Goal: Communication & Community: Participate in discussion

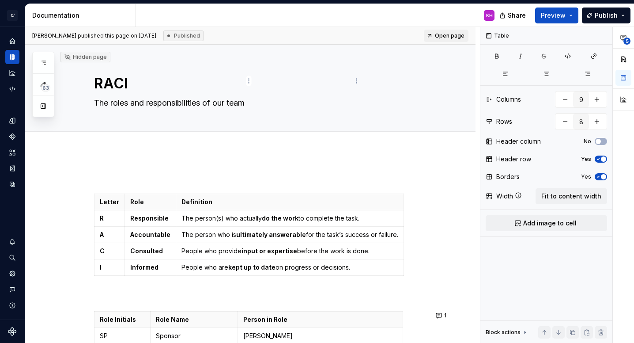
scroll to position [571, 0]
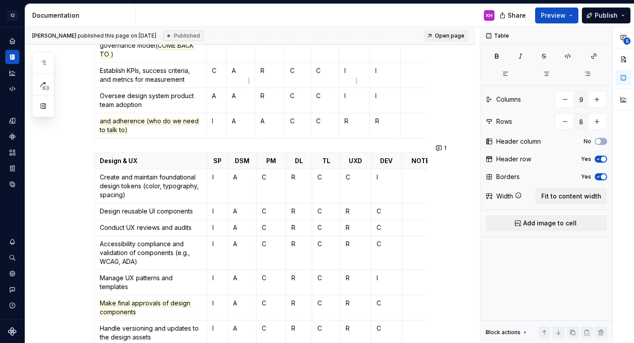
type textarea "*"
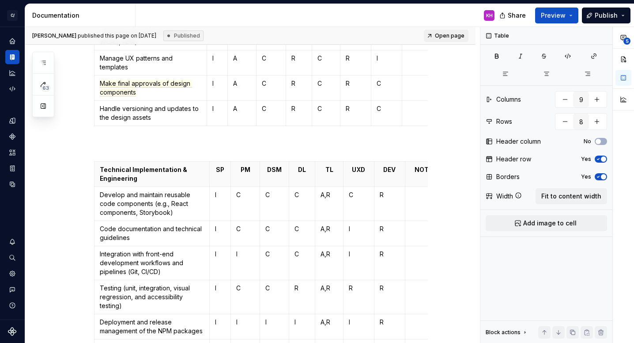
scroll to position [791, 0]
click at [247, 153] on html "C/ Cord KH Design system data Documentation KH Share Preview Publish 63 Pages A…" at bounding box center [317, 171] width 634 height 343
type input "7"
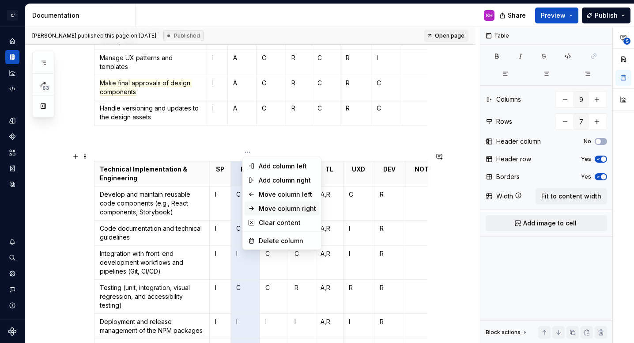
click at [284, 205] on div "Move column right" at bounding box center [287, 208] width 57 height 9
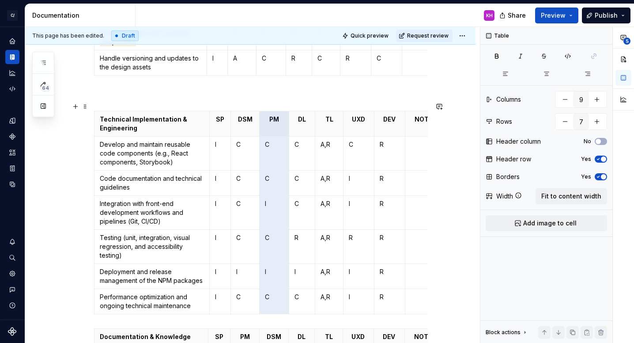
scroll to position [844, 0]
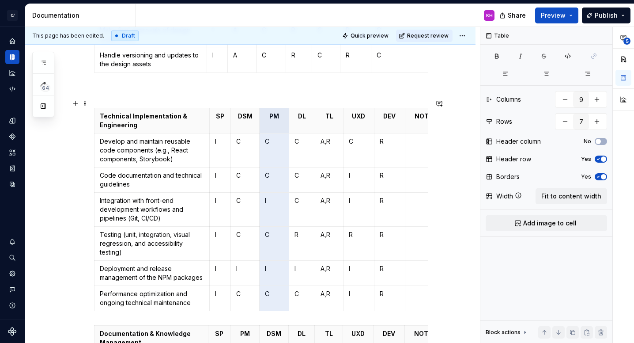
click at [64, 224] on div "Letter Role Definition R Responsible The person(s) who actually do the work to …" at bounding box center [250, 156] width 450 height 1699
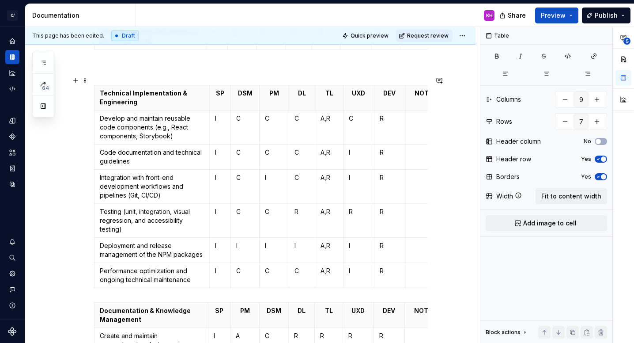
scroll to position [868, 0]
type textarea "*"
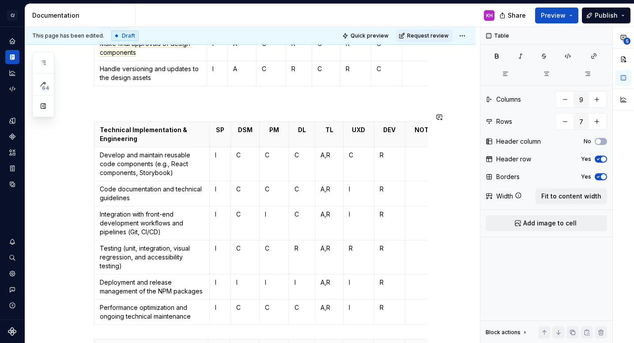
scroll to position [827, 0]
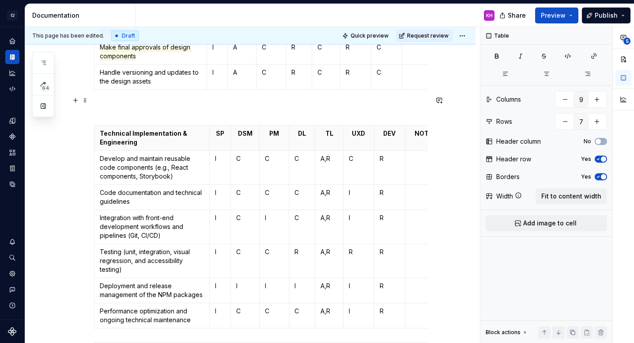
click at [191, 104] on p at bounding box center [261, 109] width 334 height 11
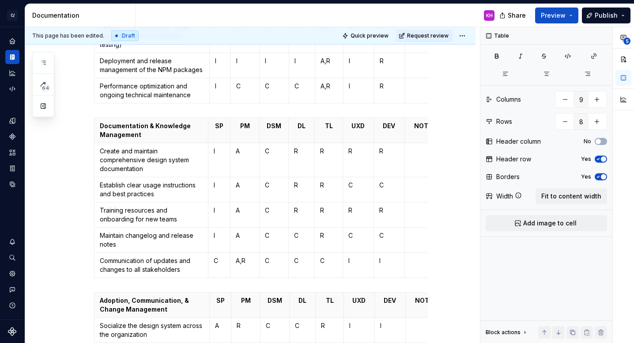
scroll to position [1031, 0]
click at [246, 107] on html "C/ Cord KH Design system data Documentation KH Share Preview Publish 64 Pages A…" at bounding box center [317, 171] width 634 height 343
type input "6"
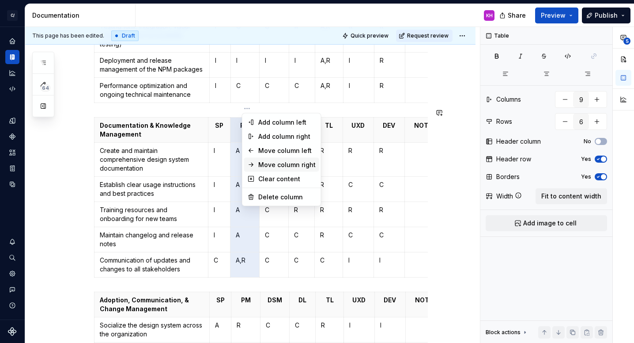
click at [263, 163] on div "Move column right" at bounding box center [286, 164] width 57 height 9
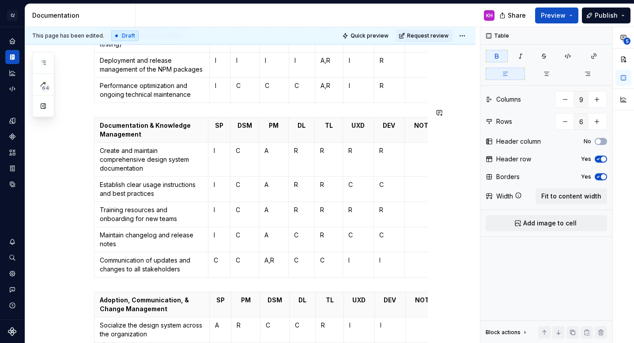
click at [148, 231] on p "Maintain changelog and release notes" at bounding box center [151, 240] width 103 height 18
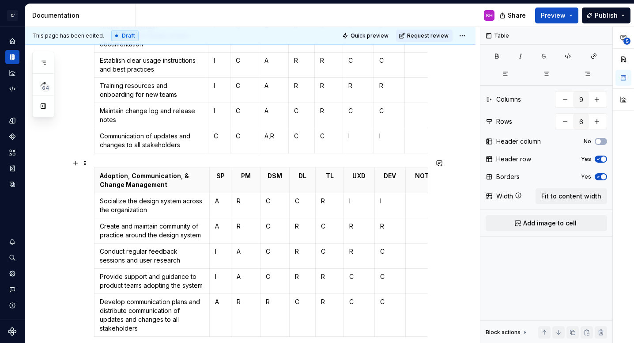
scroll to position [1156, 0]
click at [246, 159] on html "C/ Cord KH Design system data Documentation KH Share Preview Publish 64 Pages A…" at bounding box center [317, 171] width 634 height 343
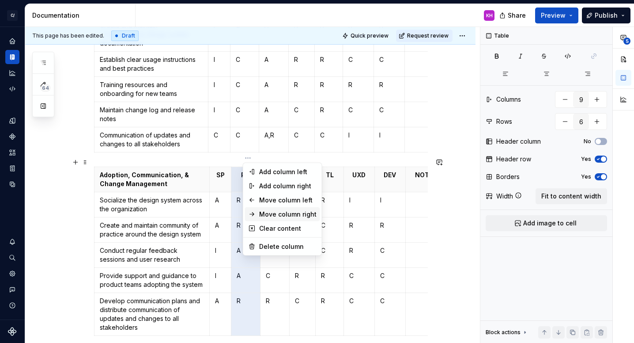
click at [289, 215] on div "Move column right" at bounding box center [287, 214] width 57 height 9
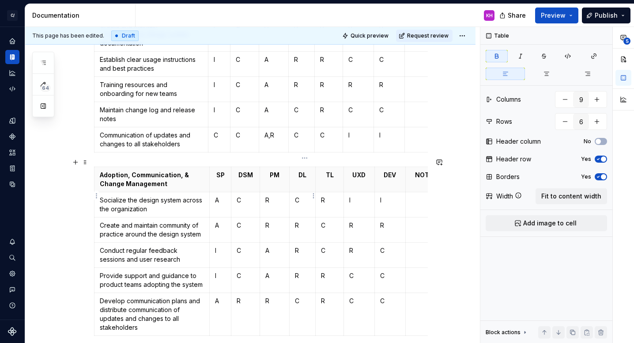
click at [302, 196] on p "C" at bounding box center [302, 200] width 15 height 9
click at [330, 221] on td "C" at bounding box center [330, 229] width 28 height 25
click at [306, 296] on p "C" at bounding box center [302, 300] width 15 height 9
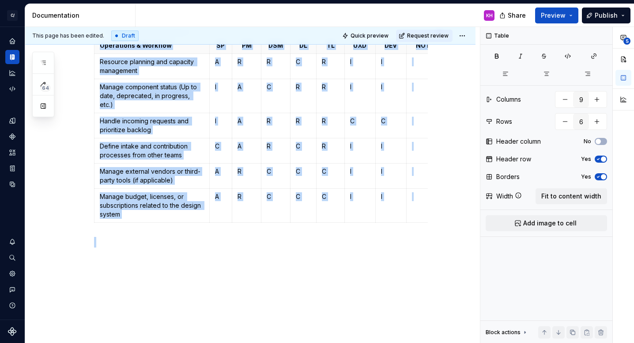
drag, startPoint x: 141, startPoint y: 320, endPoint x: 101, endPoint y: 310, distance: 41.3
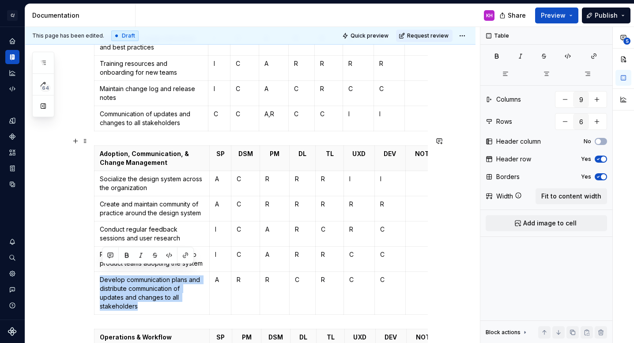
scroll to position [1188, 0]
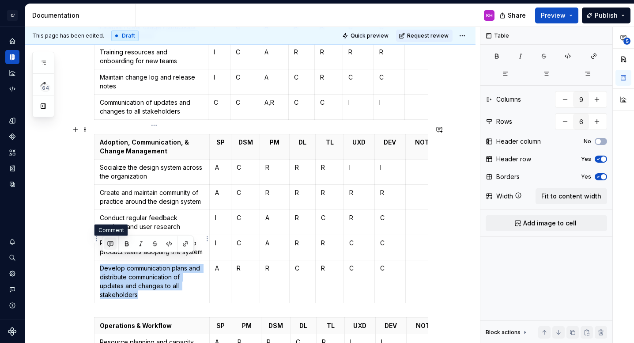
click at [109, 244] on button "button" at bounding box center [110, 244] width 12 height 12
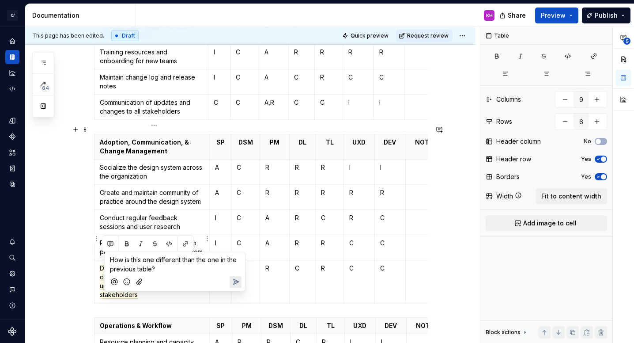
click at [238, 281] on icon "Send" at bounding box center [236, 281] width 5 height 5
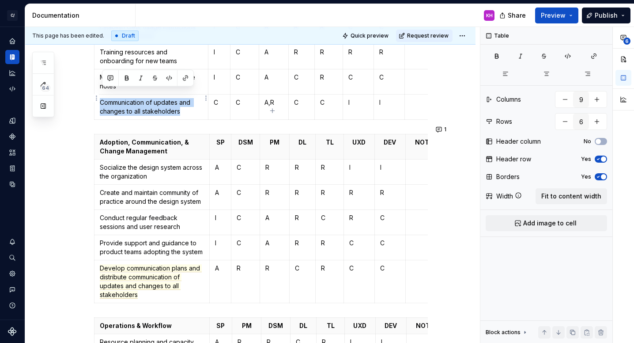
drag, startPoint x: 185, startPoint y: 104, endPoint x: 104, endPoint y: 90, distance: 82.9
click at [104, 98] on p "Communication of updates and changes to all stakeholders" at bounding box center [151, 107] width 103 height 18
click at [113, 79] on button "button" at bounding box center [110, 78] width 12 height 12
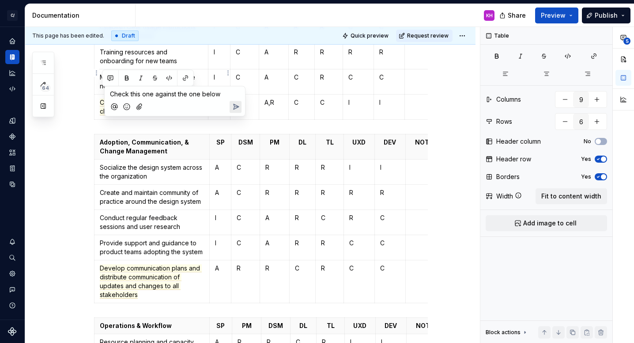
click at [236, 108] on icon "Send" at bounding box center [236, 106] width 5 height 5
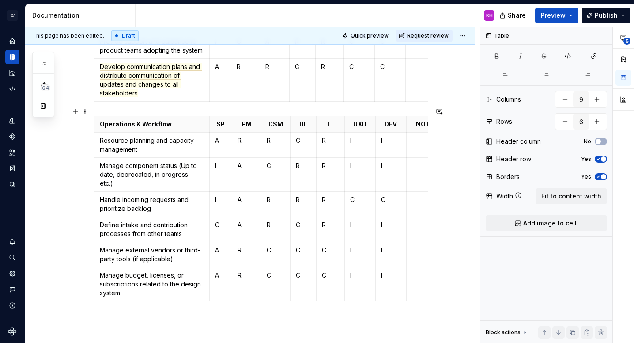
scroll to position [1397, 0]
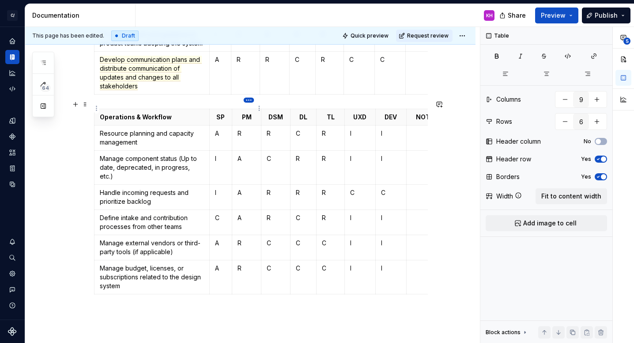
click at [247, 100] on html "C/ Cord KH Design system data Documentation KH Share Preview Publish 64 Pages A…" at bounding box center [317, 171] width 634 height 343
type input "7"
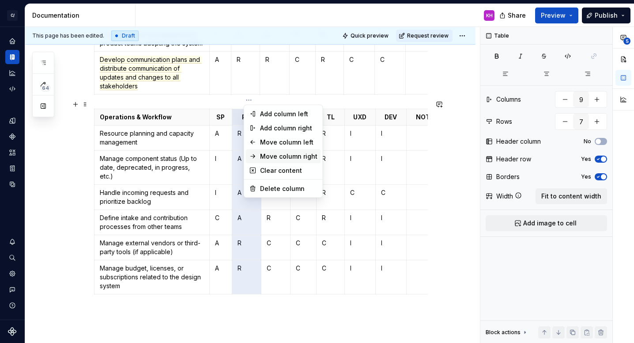
click at [288, 159] on div "Move column right" at bounding box center [288, 156] width 57 height 9
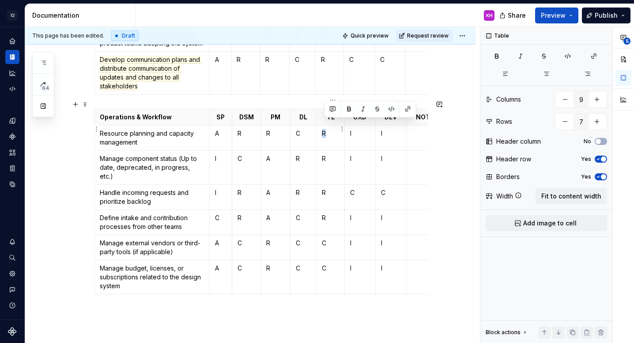
drag, startPoint x: 330, startPoint y: 123, endPoint x: 323, endPoint y: 121, distance: 7.0
click at [323, 125] on td "R" at bounding box center [331, 137] width 28 height 25
click at [331, 110] on button "button" at bounding box center [333, 109] width 12 height 12
click at [457, 137] on icon "Send" at bounding box center [458, 137] width 5 height 5
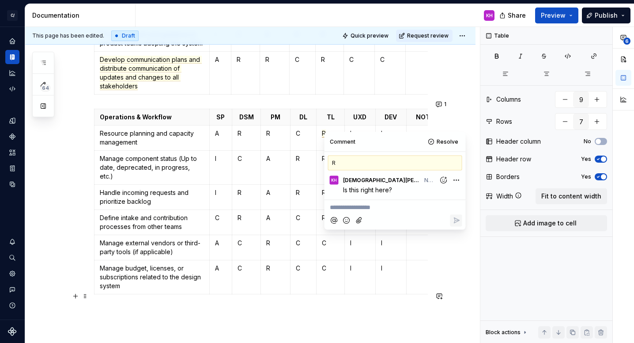
click at [163, 308] on p at bounding box center [261, 313] width 334 height 11
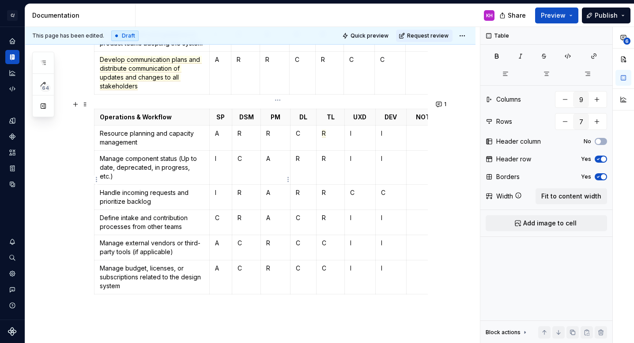
click at [277, 188] on p "A" at bounding box center [275, 192] width 18 height 9
drag, startPoint x: 154, startPoint y: 183, endPoint x: 102, endPoint y: 172, distance: 53.7
click at [102, 185] on td "Handle incoming requests and prioritize backlog" at bounding box center [152, 197] width 115 height 25
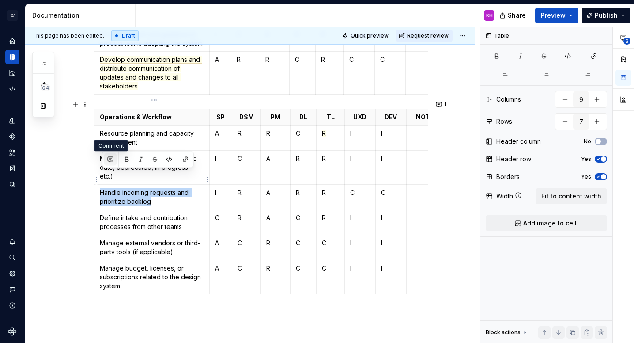
click at [110, 163] on button "button" at bounding box center [110, 159] width 12 height 12
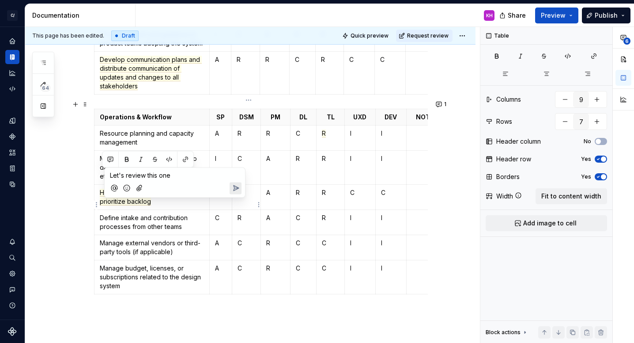
click at [235, 185] on icon "Send" at bounding box center [235, 188] width 9 height 9
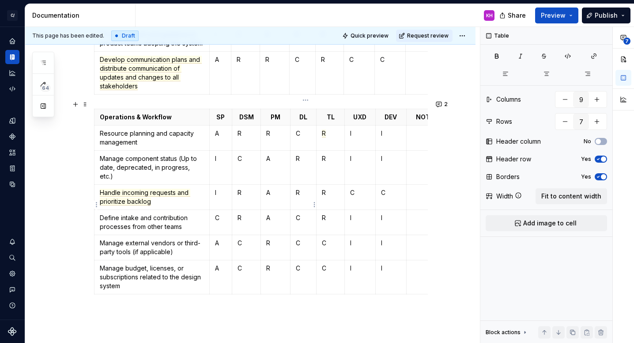
click at [304, 213] on p "C" at bounding box center [303, 217] width 15 height 9
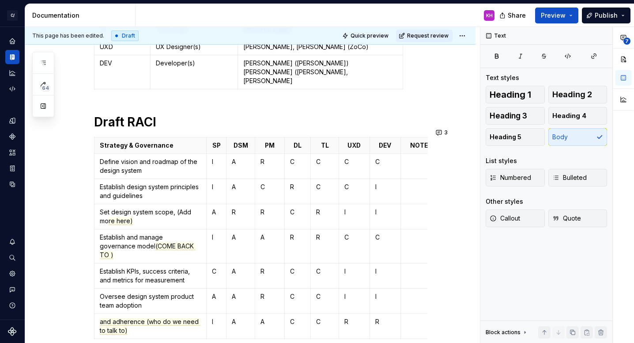
scroll to position [0, 0]
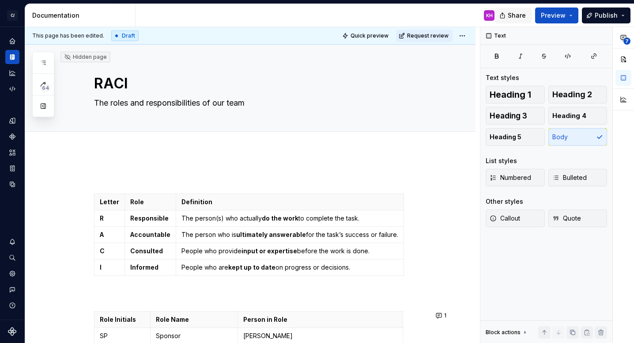
click at [510, 14] on button "Share" at bounding box center [513, 16] width 37 height 16
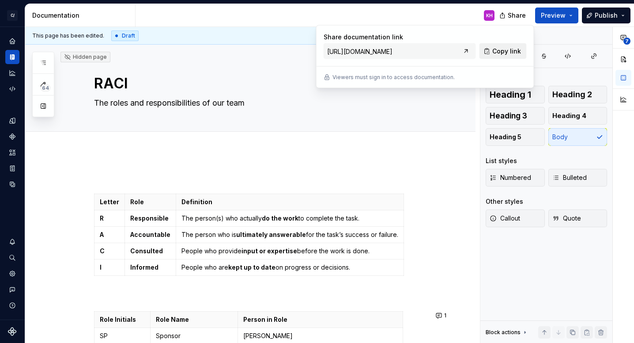
click at [503, 50] on span "Copy link" at bounding box center [506, 51] width 29 height 9
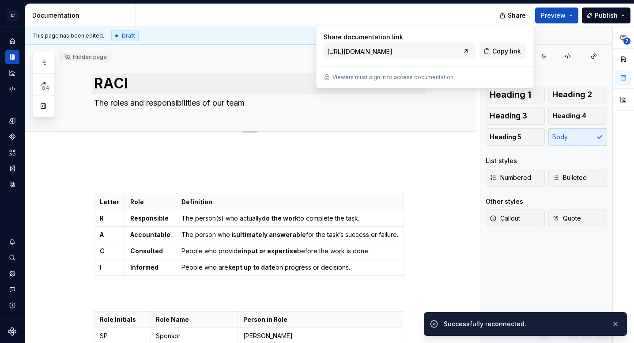
type textarea "*"
